Goal: Task Accomplishment & Management: Complete application form

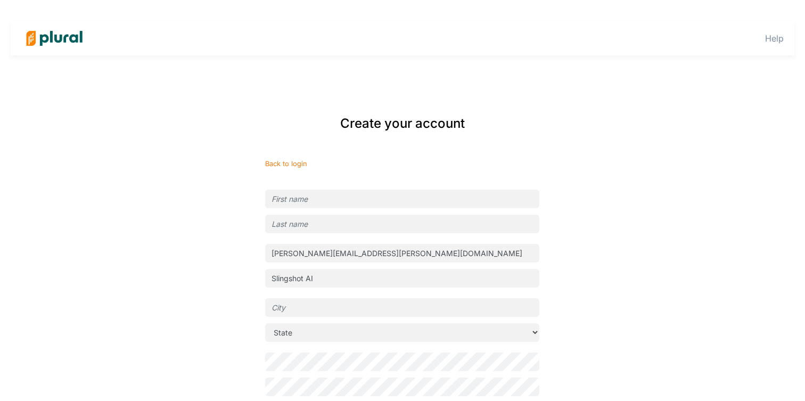
click at [307, 197] on input "text" at bounding box center [402, 199] width 274 height 19
click at [181, 213] on div "Create your account Back to login [PERSON_NAME][EMAIL_ADDRESS][PERSON_NAME][DOM…" at bounding box center [402, 293] width 645 height 380
click at [317, 196] on input "text" at bounding box center [402, 199] width 274 height 19
type input "[PERSON_NAME]"
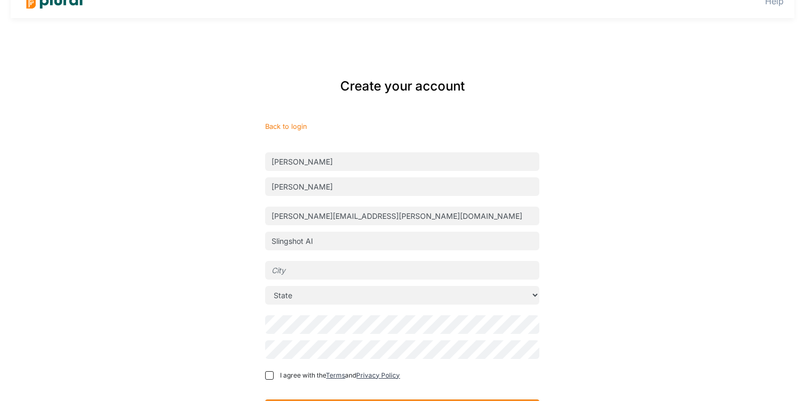
scroll to position [38, 0]
type input "[PERSON_NAME]"
click at [315, 263] on input "text" at bounding box center [402, 269] width 274 height 19
type input "[US_STATE]"
select select "NY"
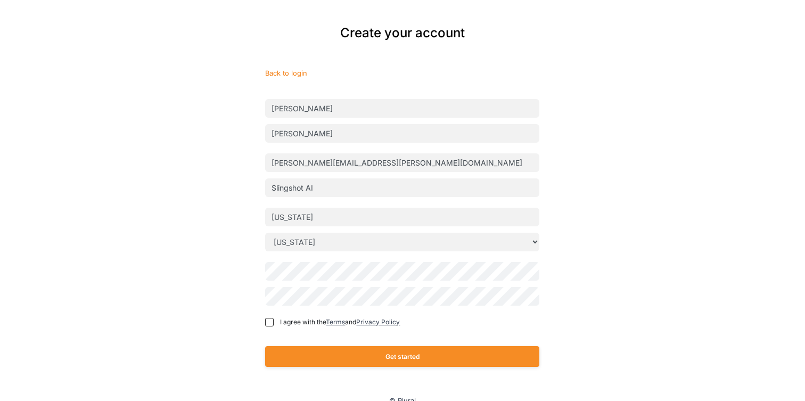
scroll to position [95, 0]
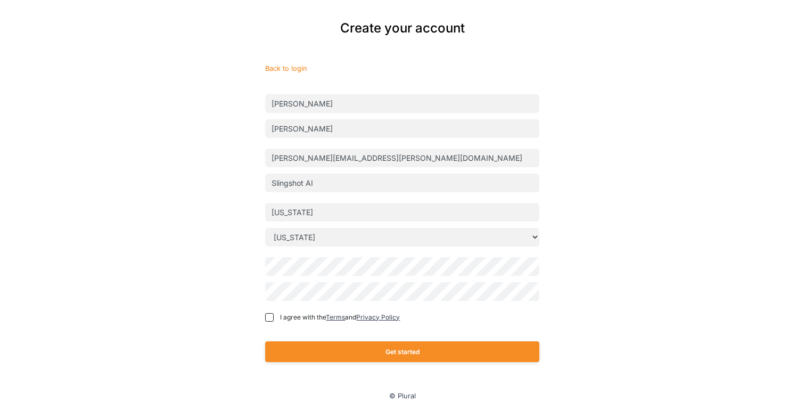
click at [215, 257] on div "Create your account Back to login [PERSON_NAME] [PERSON_NAME][EMAIL_ADDRESS][PE…" at bounding box center [403, 198] width 430 height 380
click at [230, 272] on div "Create your account Back to login [PERSON_NAME] [PERSON_NAME][EMAIL_ADDRESS][PE…" at bounding box center [403, 198] width 430 height 380
click at [269, 317] on input "I agree with the Terms and Privacy Policy" at bounding box center [269, 317] width 9 height 9
checkbox input "true"
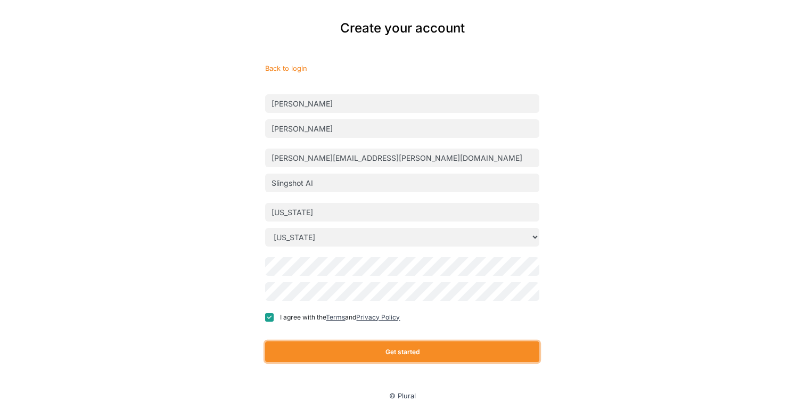
click at [392, 353] on button "Get started" at bounding box center [402, 351] width 274 height 21
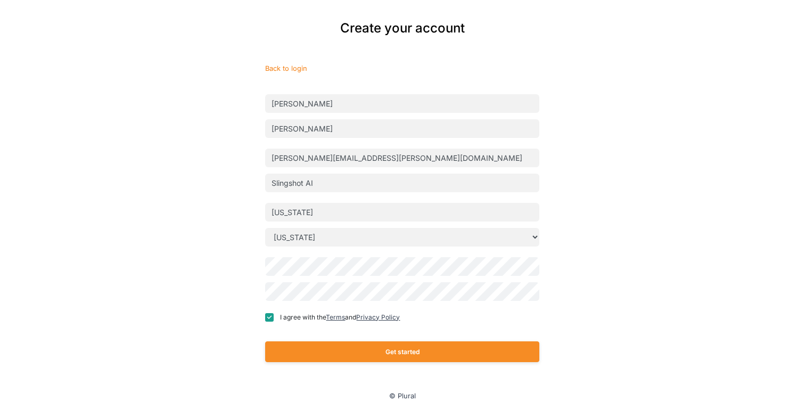
scroll to position [7, 0]
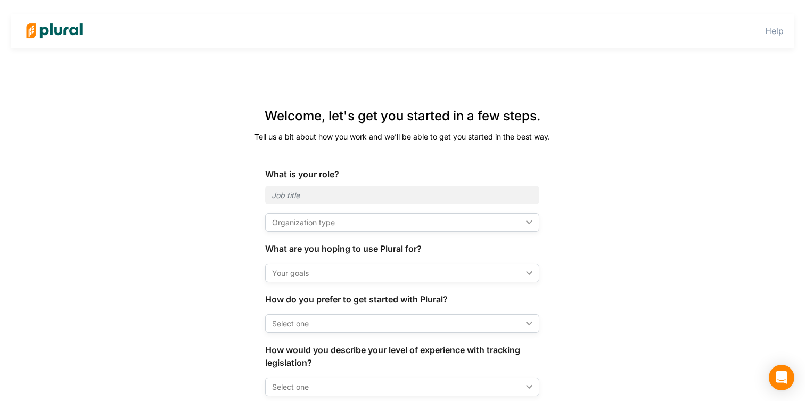
click at [350, 223] on div "Organization type" at bounding box center [397, 222] width 250 height 11
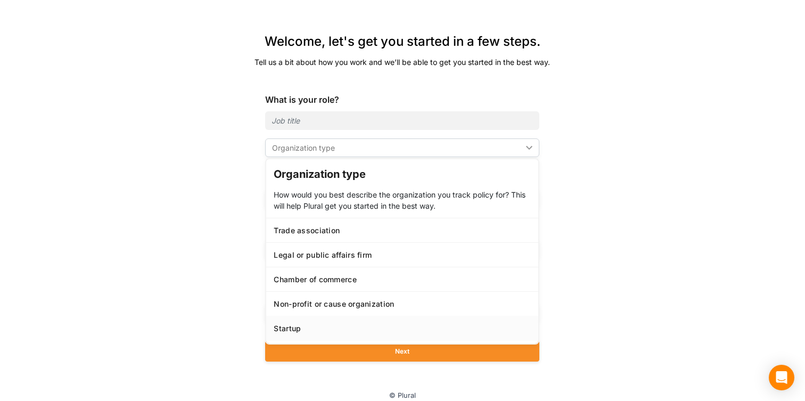
scroll to position [46, 0]
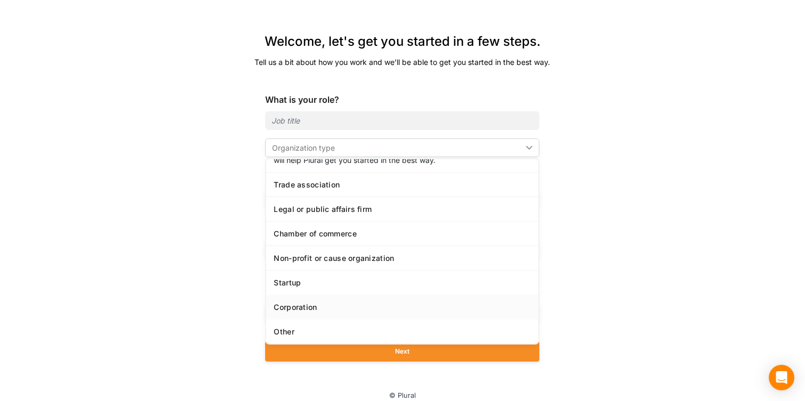
click at [325, 306] on div "Corporation" at bounding box center [402, 307] width 257 height 9
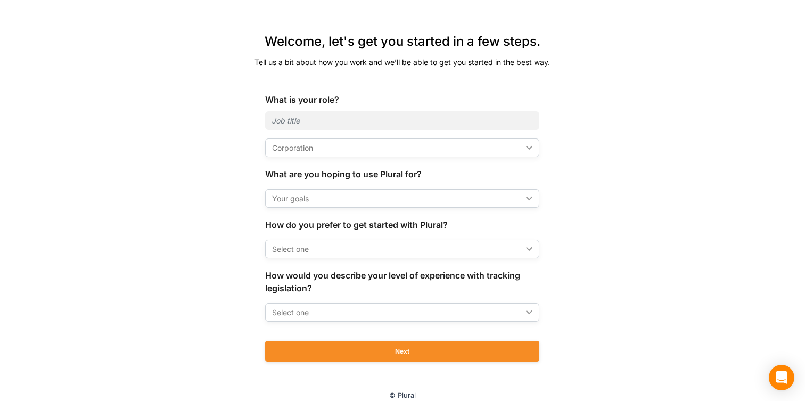
click at [336, 198] on div "Your goals" at bounding box center [397, 198] width 250 height 11
click at [194, 229] on div "Welcome, let's get you started in a few steps. Tell us a bit about how you work…" at bounding box center [403, 204] width 430 height 367
click at [322, 155] on div "Corporation ic_keyboard_arrow_down" at bounding box center [402, 147] width 274 height 19
click at [155, 221] on div "Welcome, let's get you started in a few steps. Tell us a bit about how you work…" at bounding box center [402, 204] width 645 height 367
click at [331, 205] on div "Your goals ic_keyboard_arrow_down" at bounding box center [402, 198] width 274 height 19
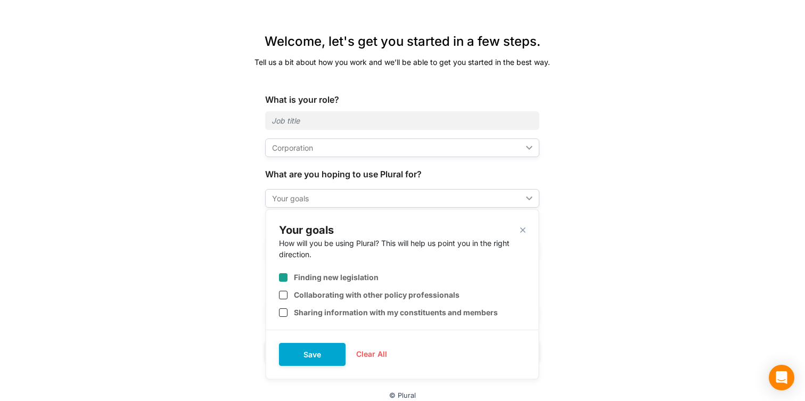
click at [351, 272] on div "Finding new legislation" at bounding box center [402, 273] width 247 height 26
checkbox input "true"
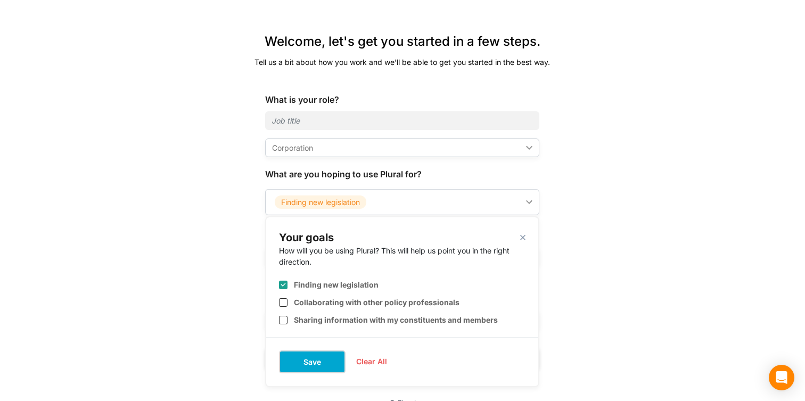
click at [307, 364] on button "Save" at bounding box center [312, 361] width 67 height 23
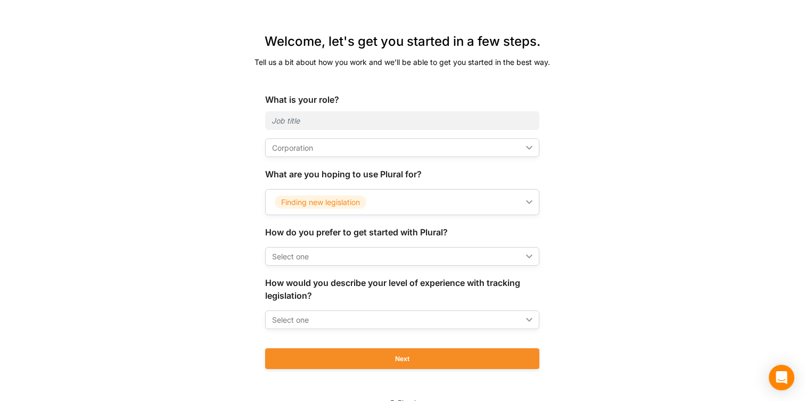
click at [356, 262] on div "Select one" at bounding box center [397, 256] width 250 height 11
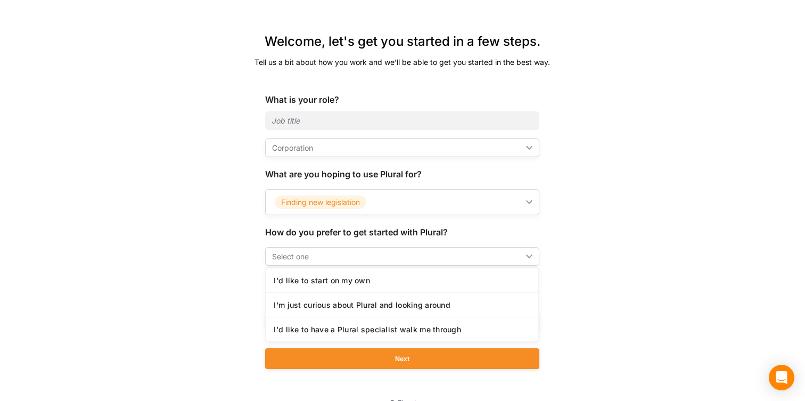
click at [173, 276] on div "Welcome, let's get you started in a few steps. Tell us a bit about how you work…" at bounding box center [402, 208] width 645 height 374
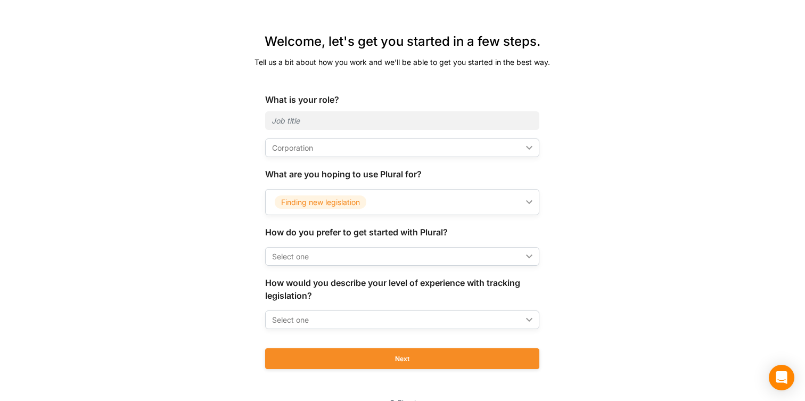
scroll to position [89, 0]
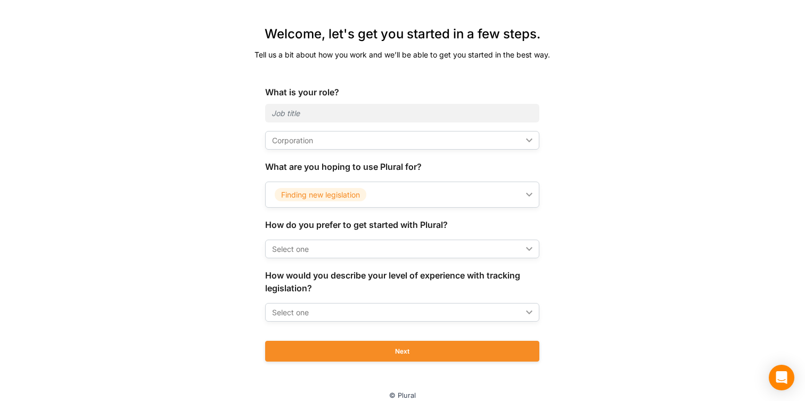
click at [340, 254] on div "Select one" at bounding box center [397, 248] width 250 height 11
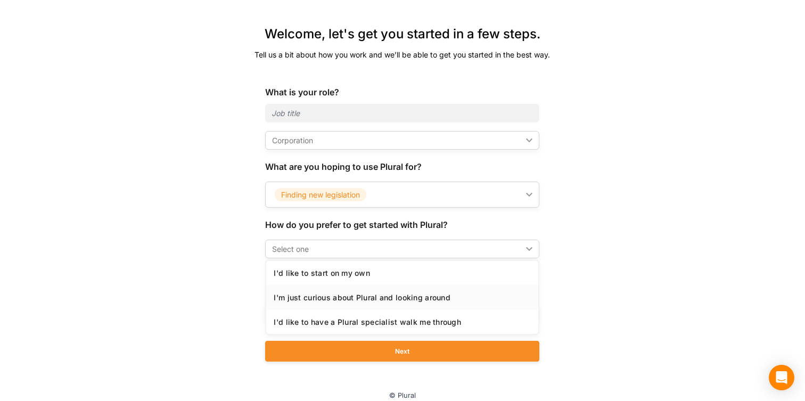
click at [356, 291] on link "I'm just curious about Plural and looking around" at bounding box center [402, 297] width 272 height 25
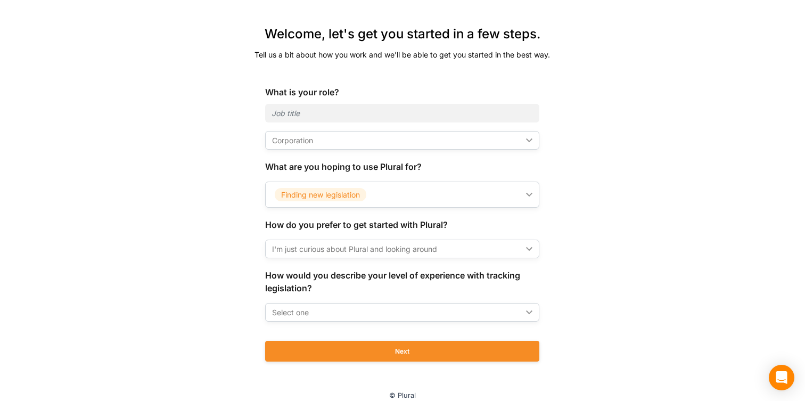
click at [372, 307] on div "Select one" at bounding box center [397, 312] width 250 height 11
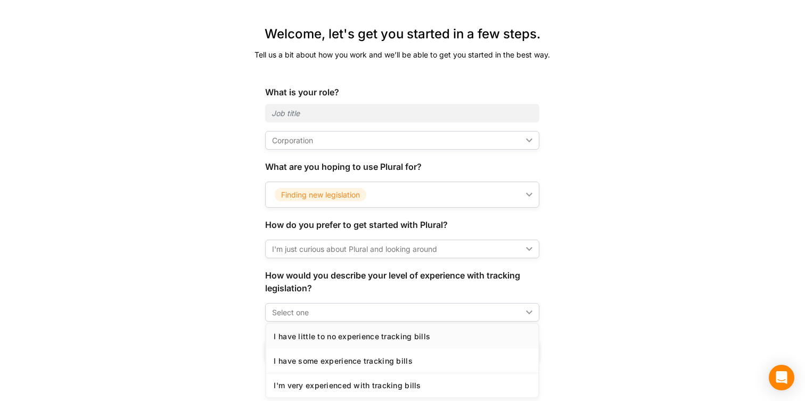
click at [360, 338] on div "I have little to no experience tracking bills" at bounding box center [402, 336] width 257 height 9
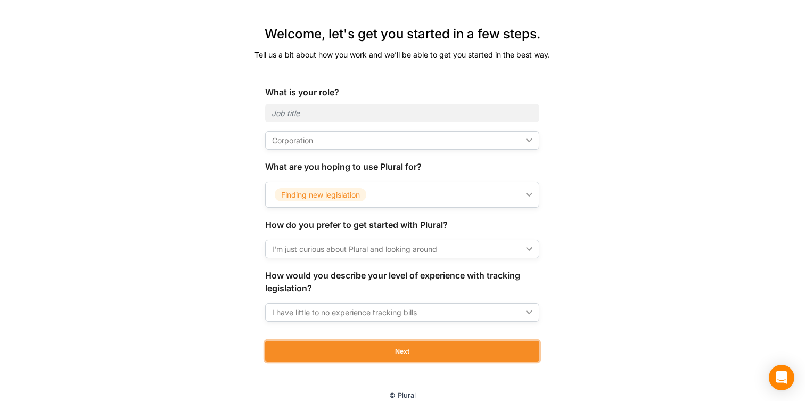
click at [382, 347] on button "Next" at bounding box center [402, 351] width 274 height 21
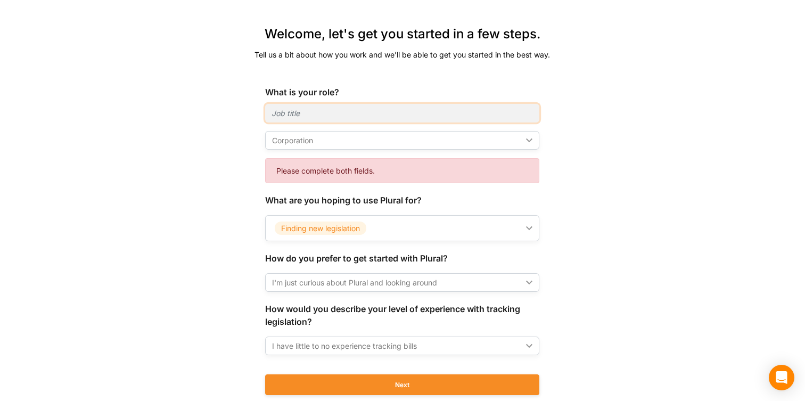
type input "M"
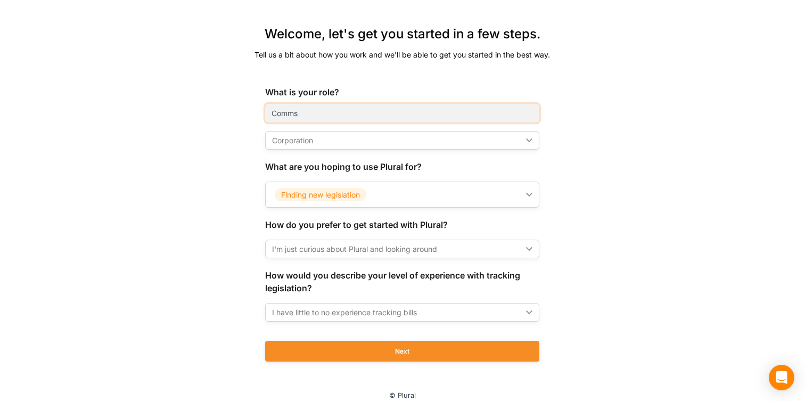
type input "Comms"
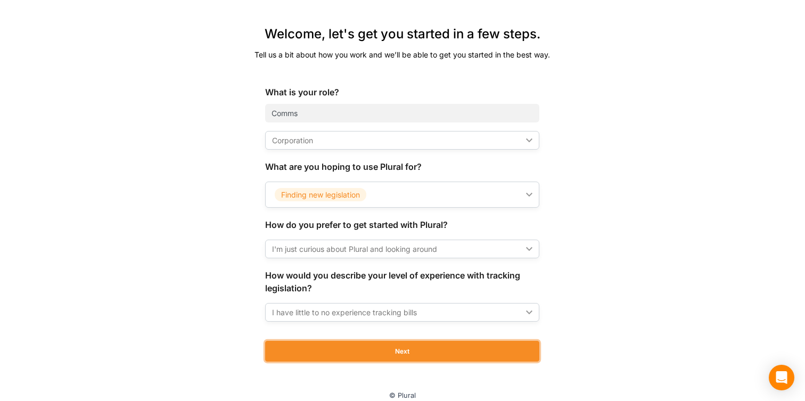
click at [412, 343] on button "Next" at bounding box center [402, 351] width 274 height 21
